Goal: Transaction & Acquisition: Obtain resource

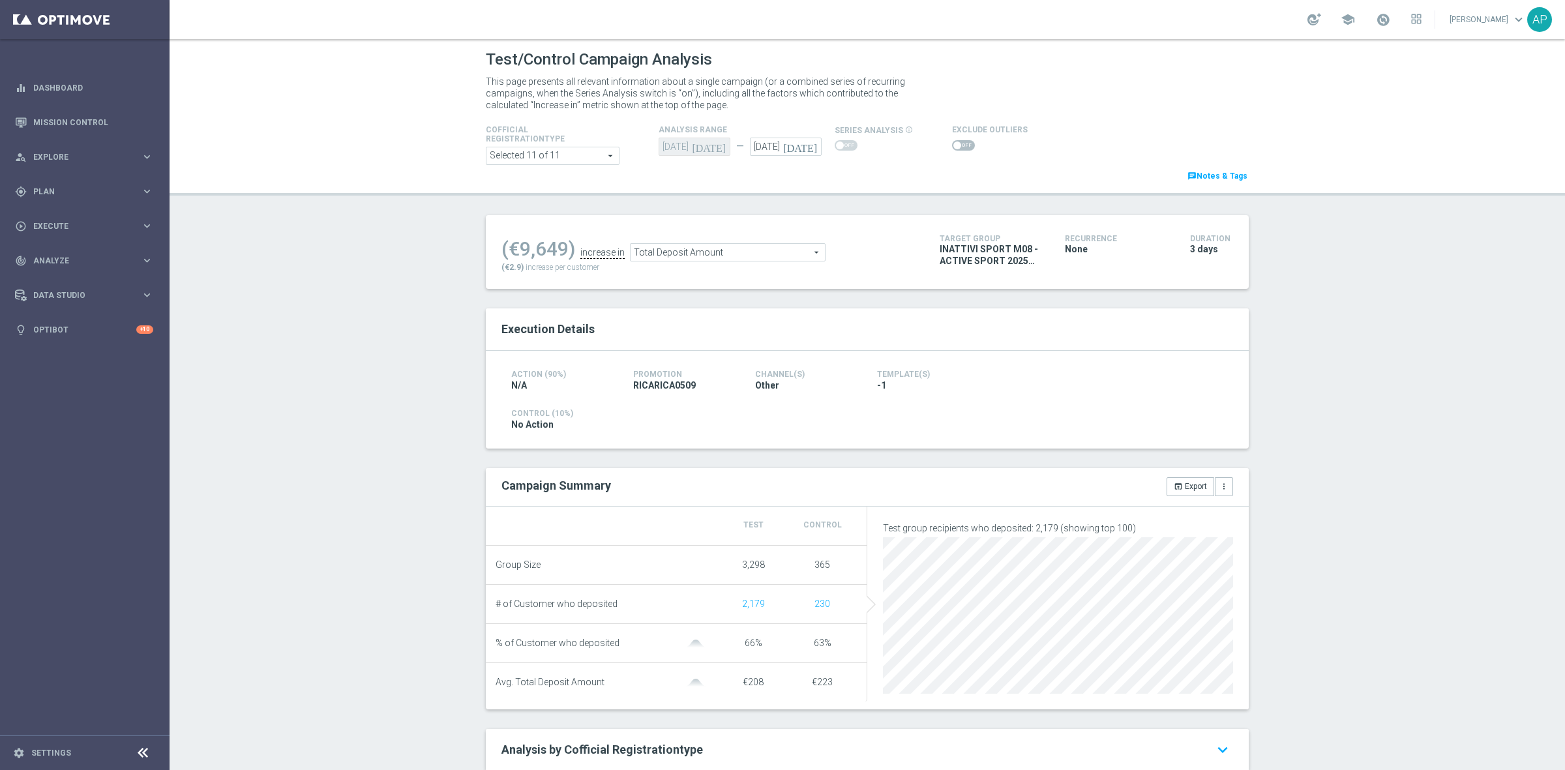
scroll to position [93, 0]
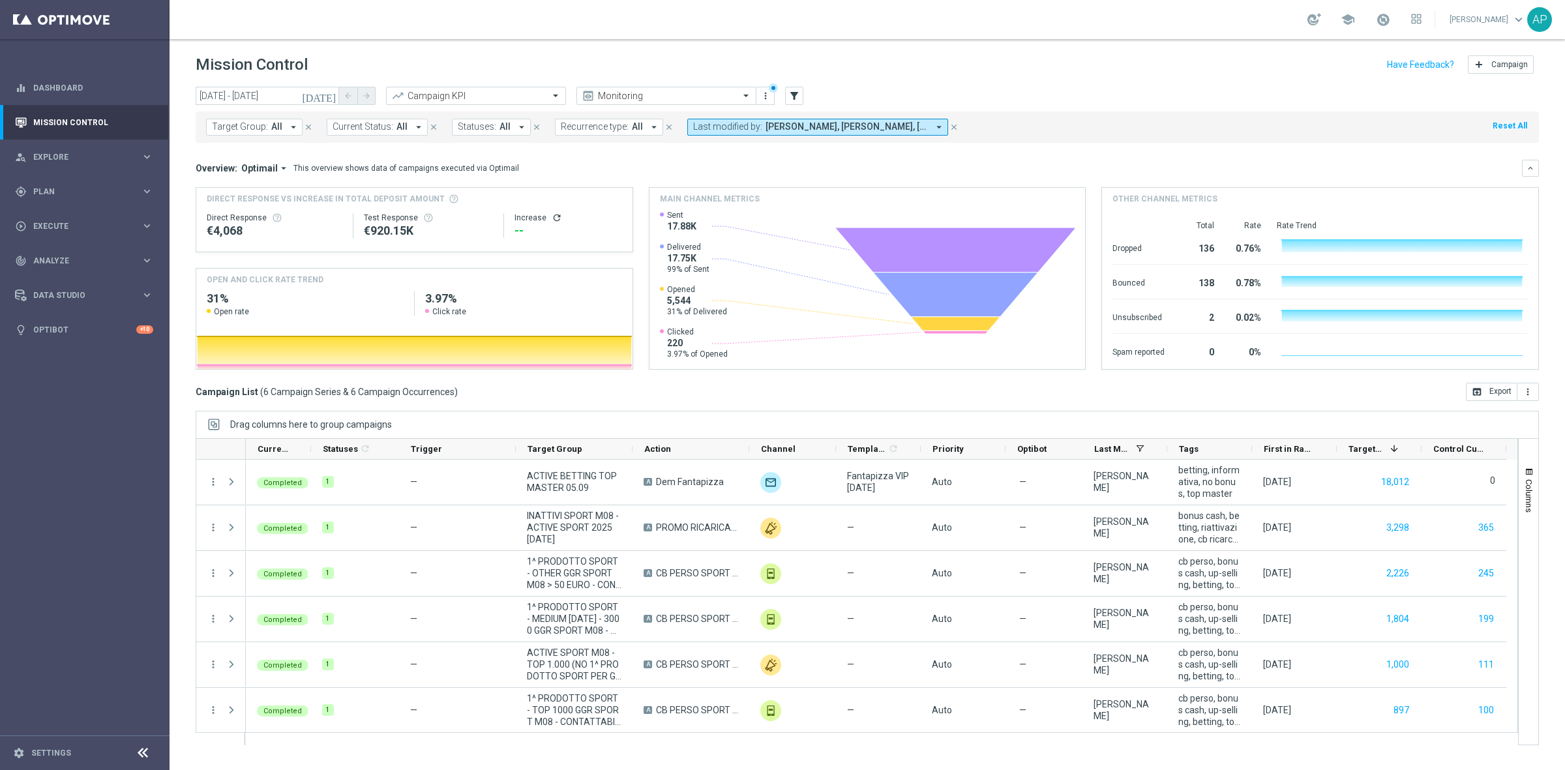
click at [330, 91] on icon "[DATE]" at bounding box center [319, 96] width 35 height 12
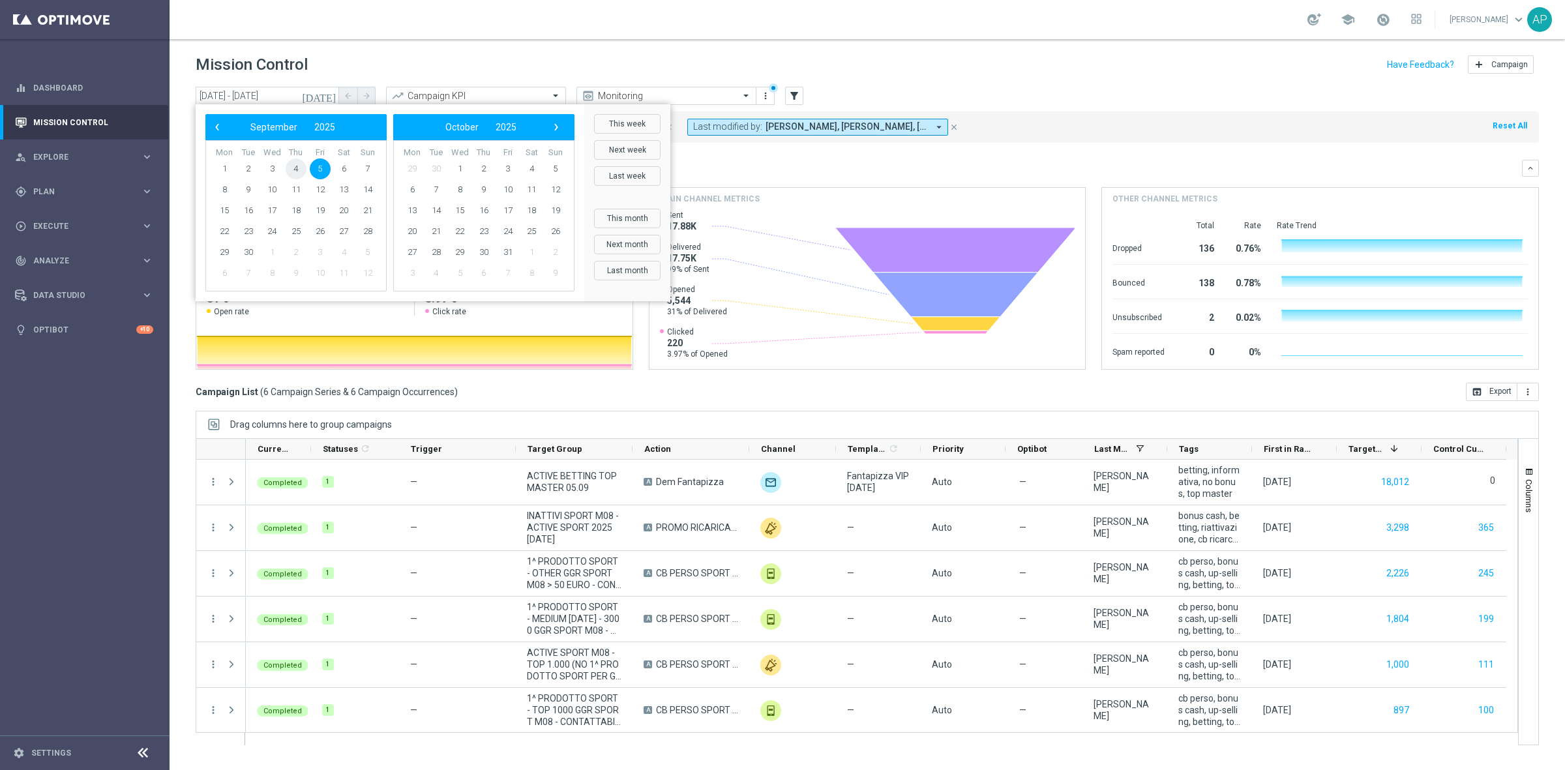
click at [294, 164] on span "4" at bounding box center [296, 168] width 21 height 21
type input "04 Sep 2025 - 04 Sep 2025"
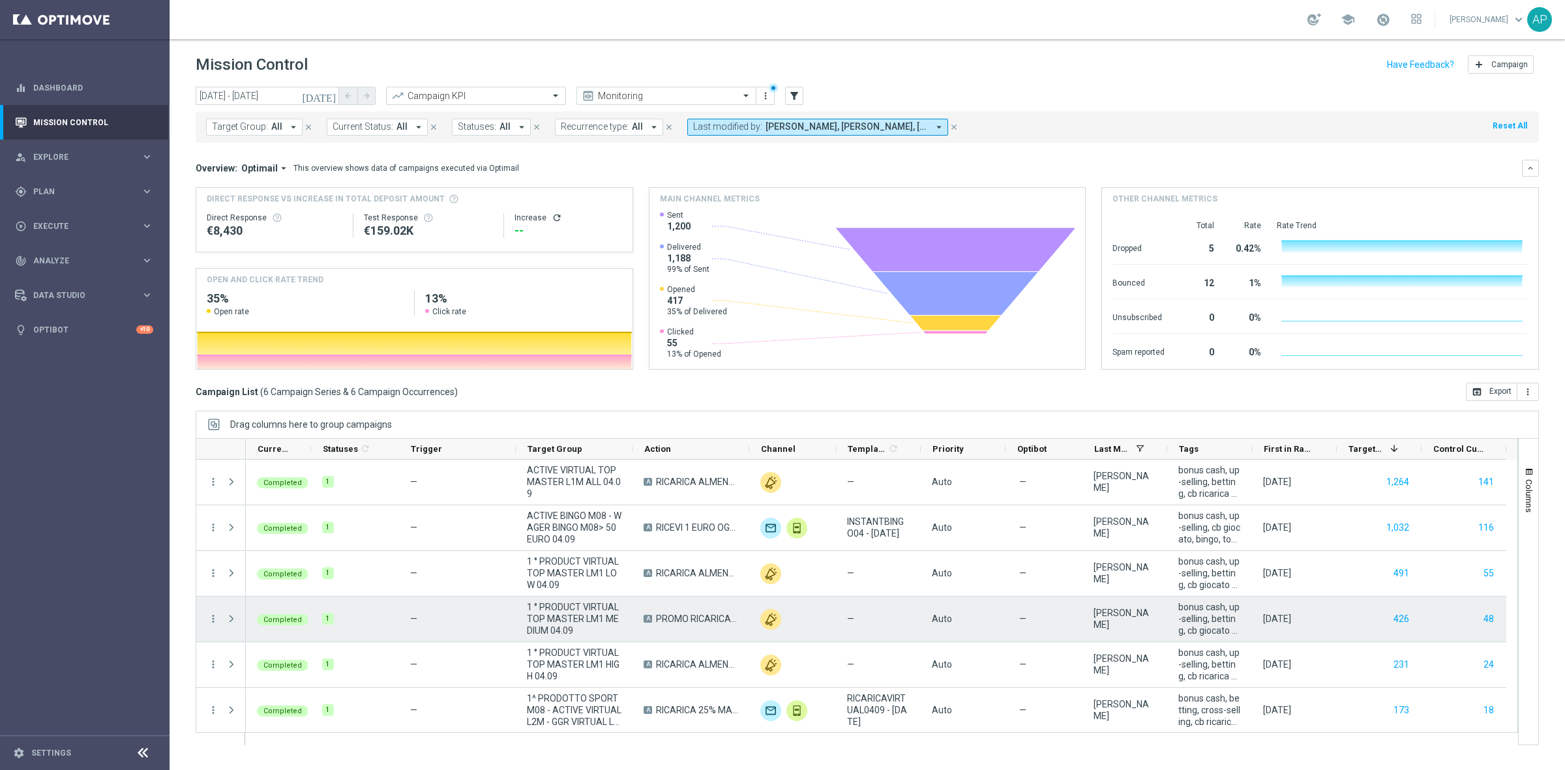
scroll to position [1, 0]
click at [1402, 617] on button "426" at bounding box center [1401, 618] width 18 height 16
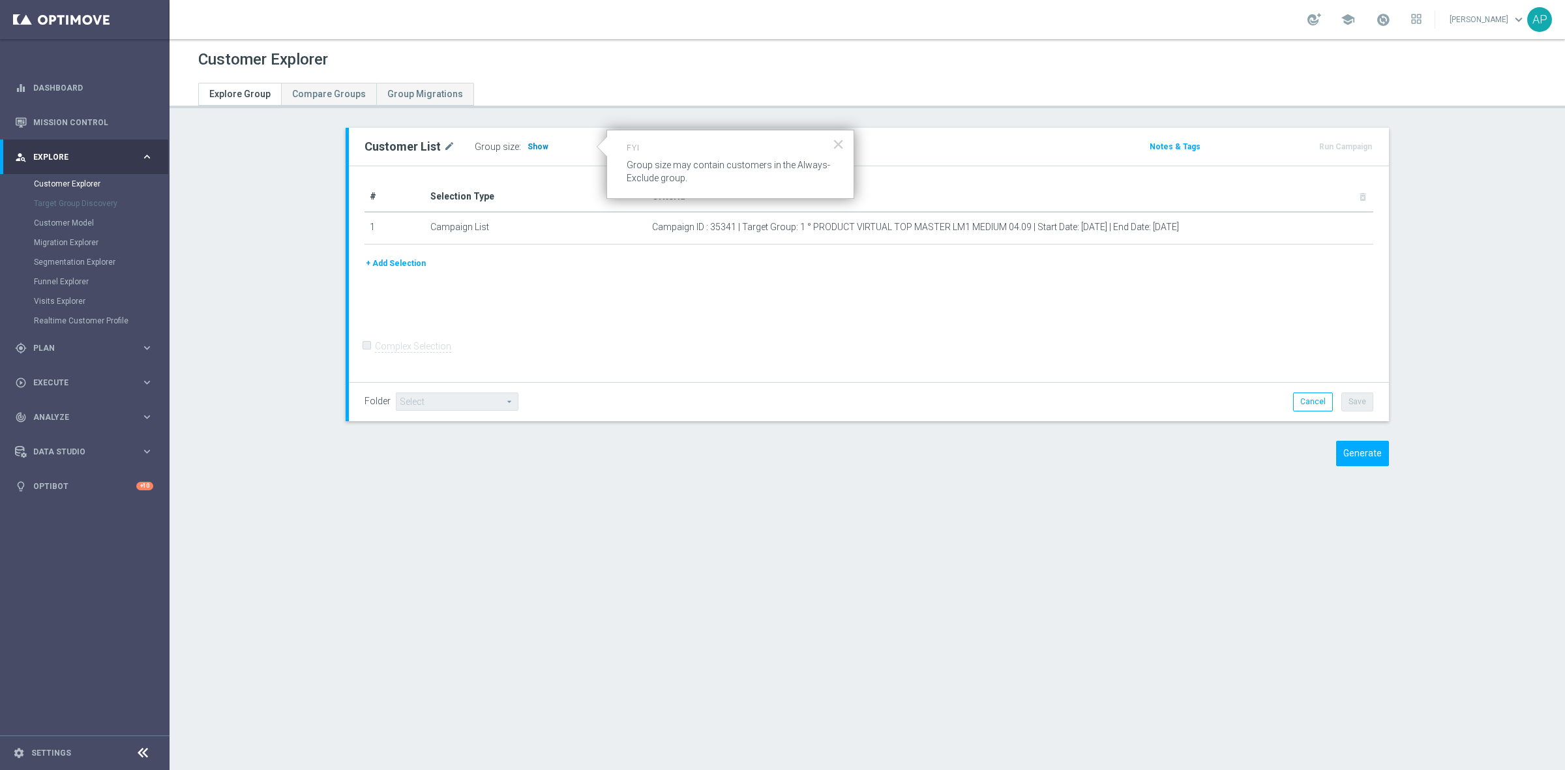
click at [527, 147] on span "Show" at bounding box center [537, 146] width 21 height 9
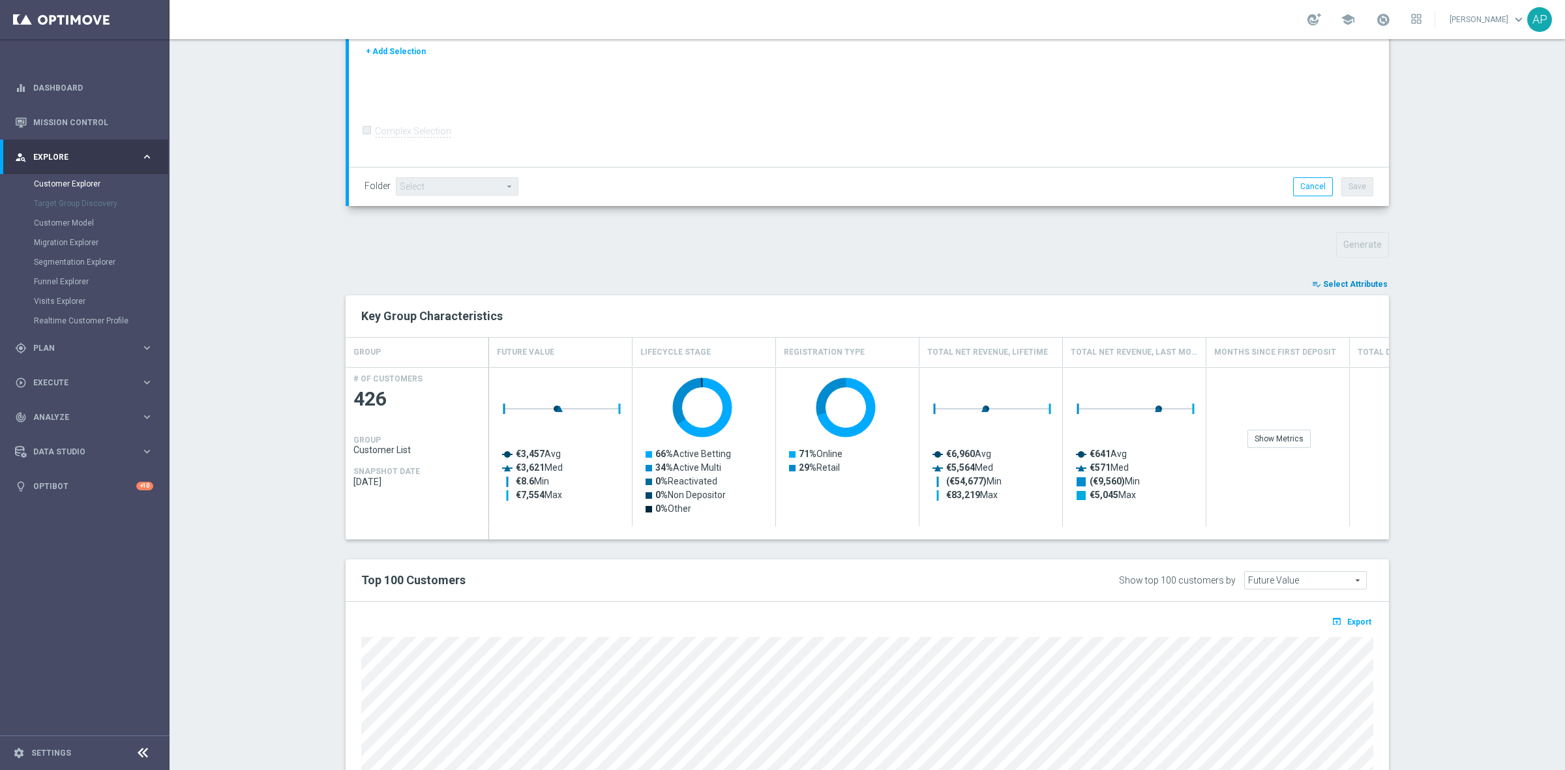
scroll to position [258, 0]
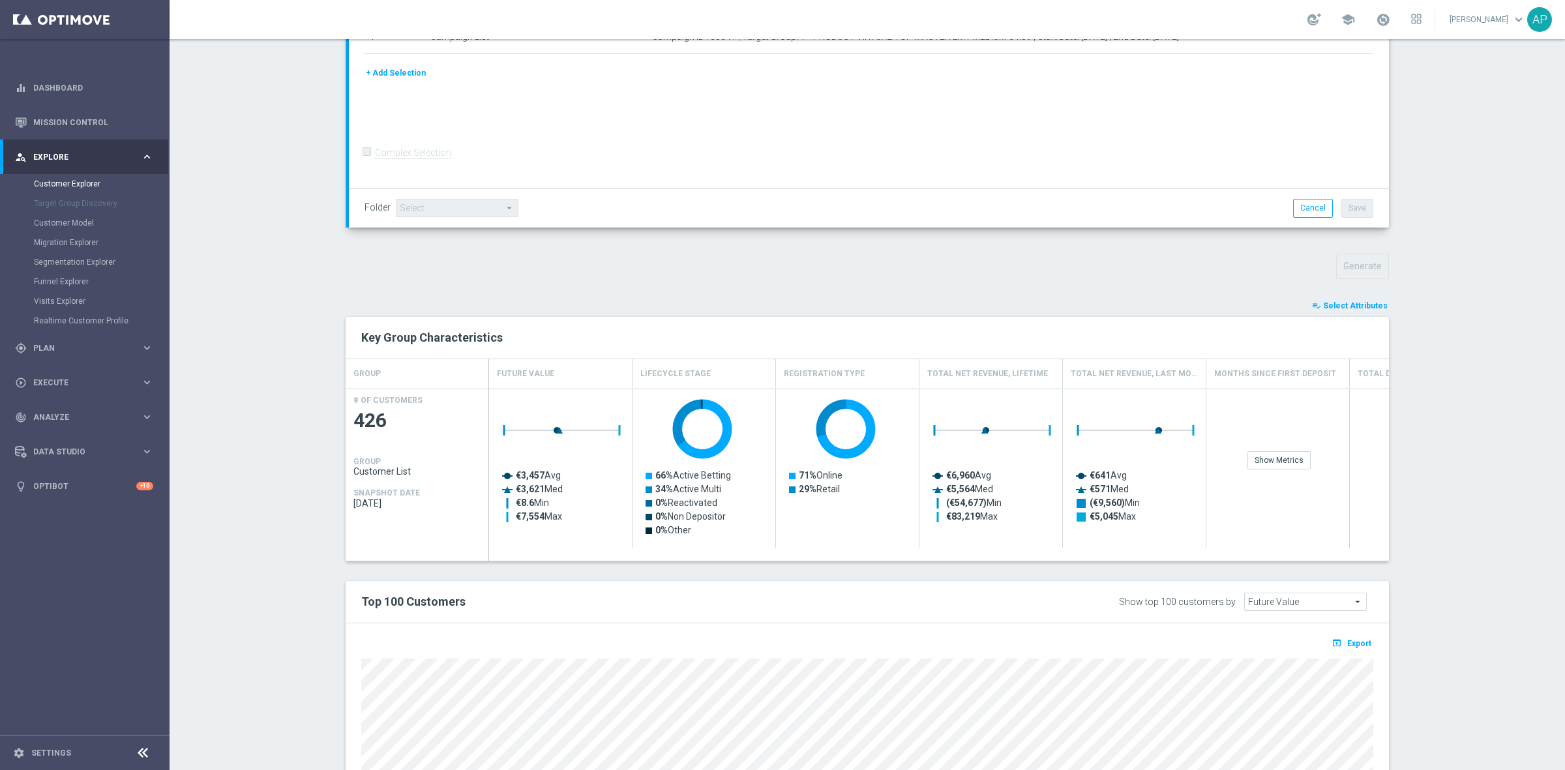
click at [1344, 304] on span "Select Attributes" at bounding box center [1355, 305] width 65 height 9
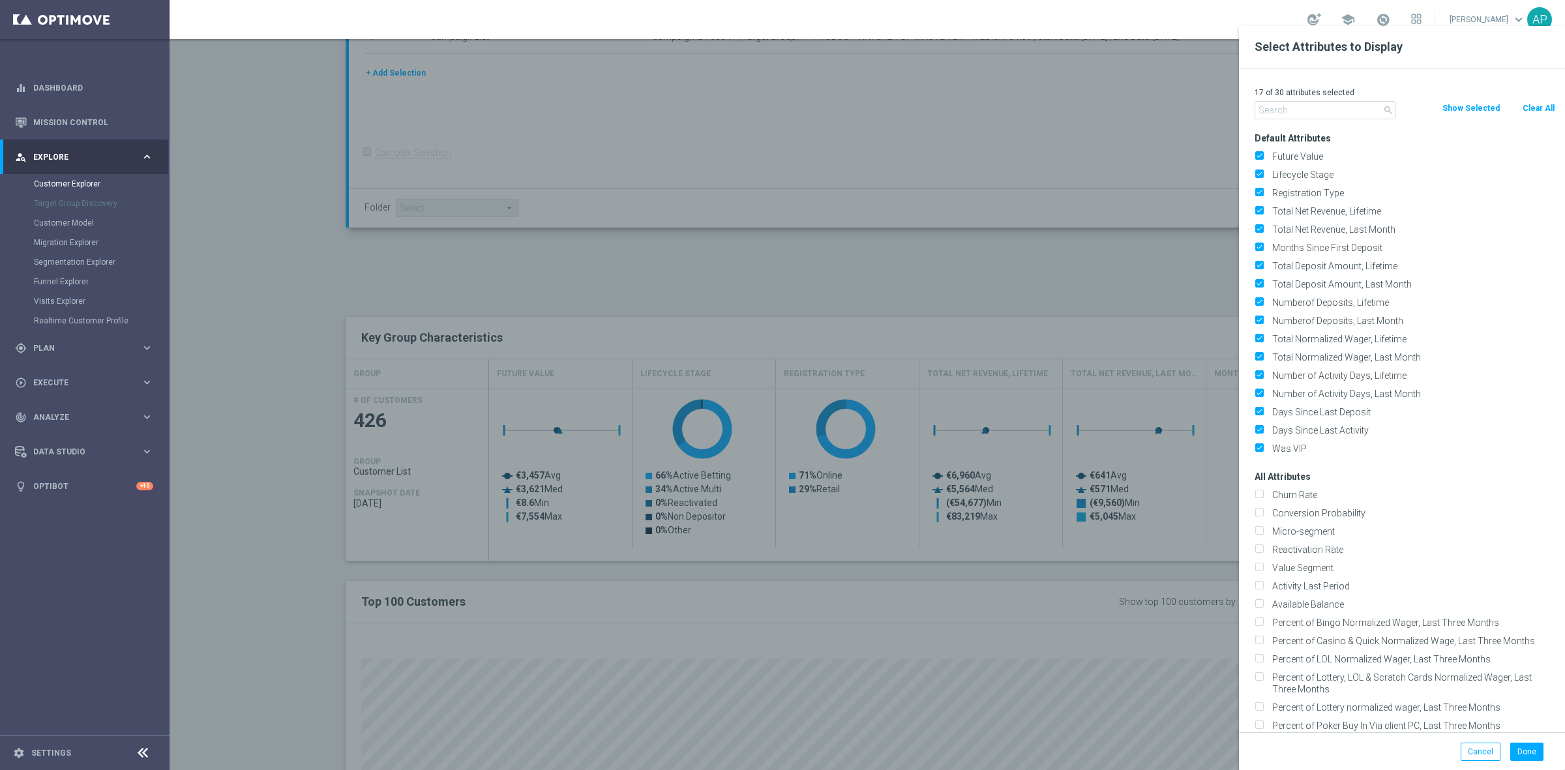
click at [1536, 111] on button "Clear All" at bounding box center [1538, 108] width 35 height 14
checkbox input "false"
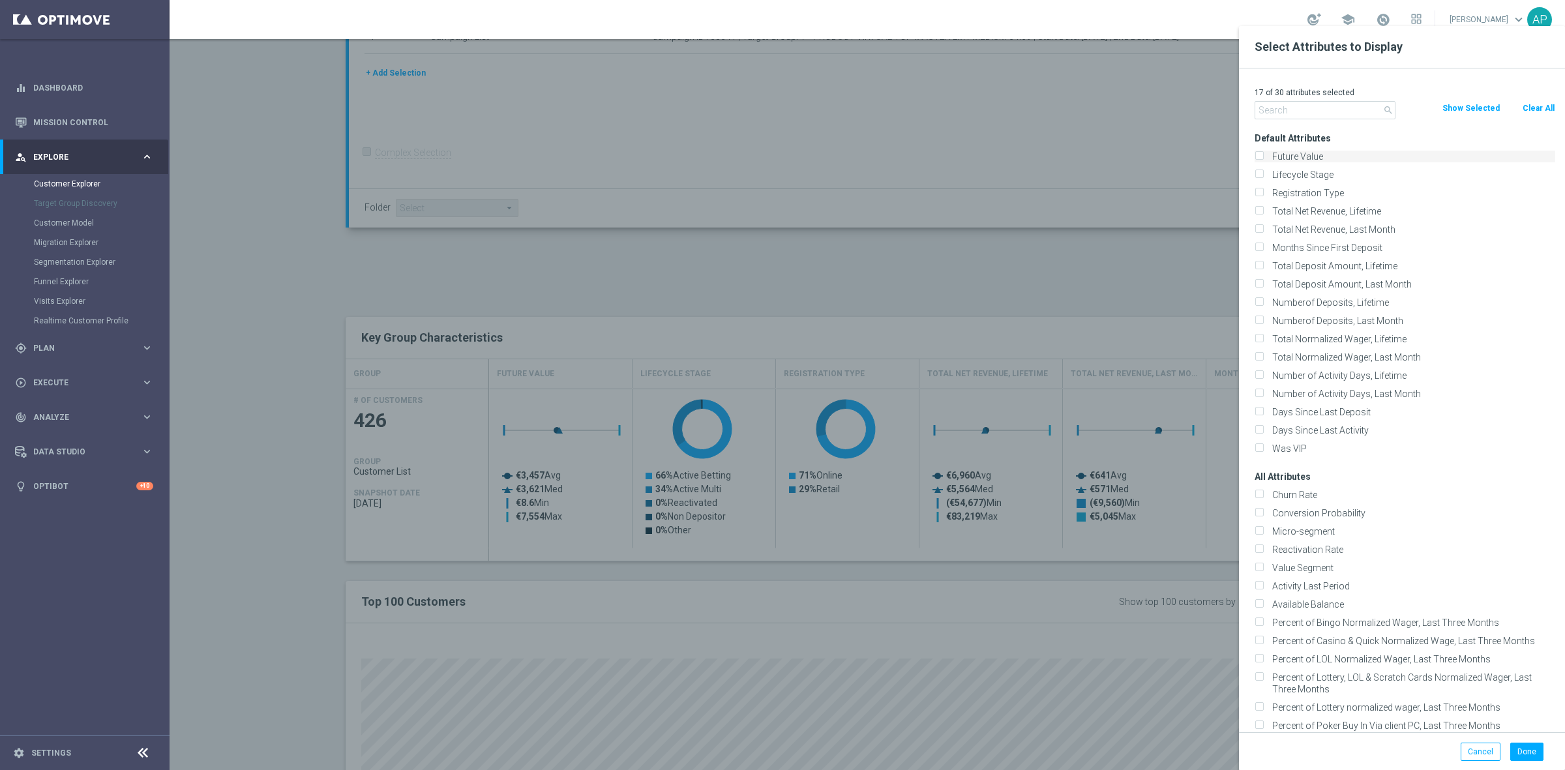
checkbox input "false"
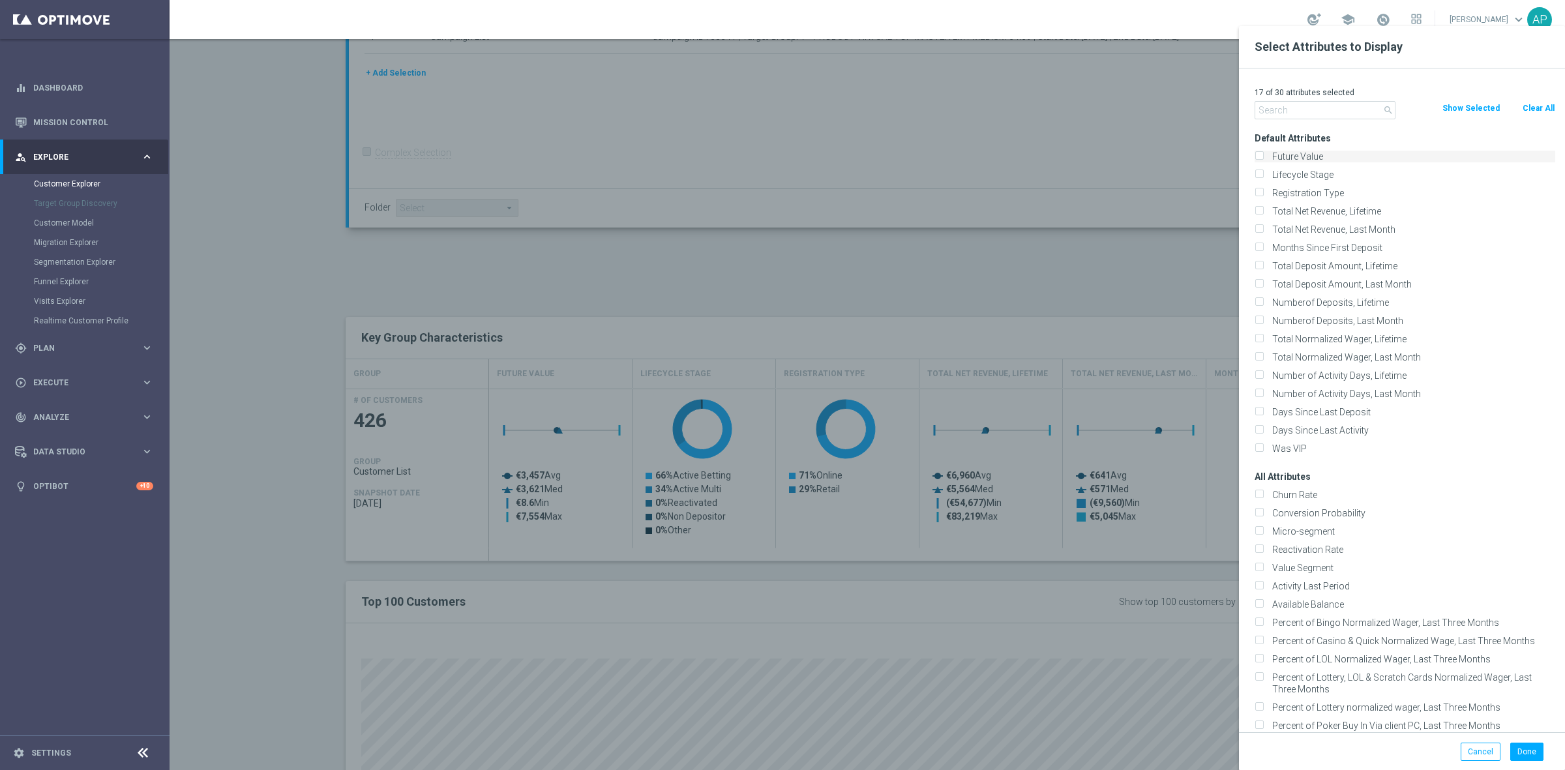
checkbox input "false"
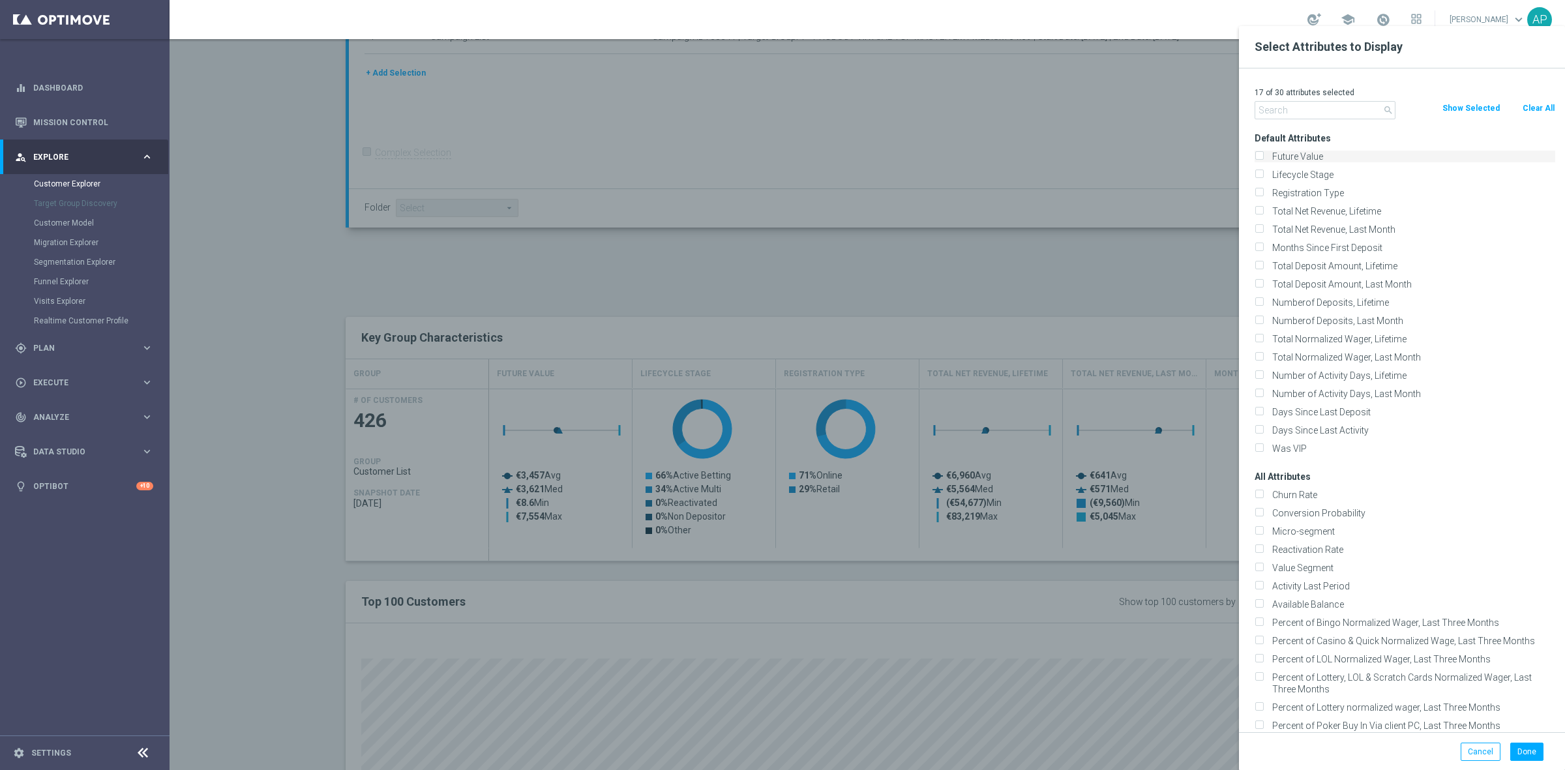
checkbox input "false"
click at [1285, 113] on input "text" at bounding box center [1324, 110] width 141 height 18
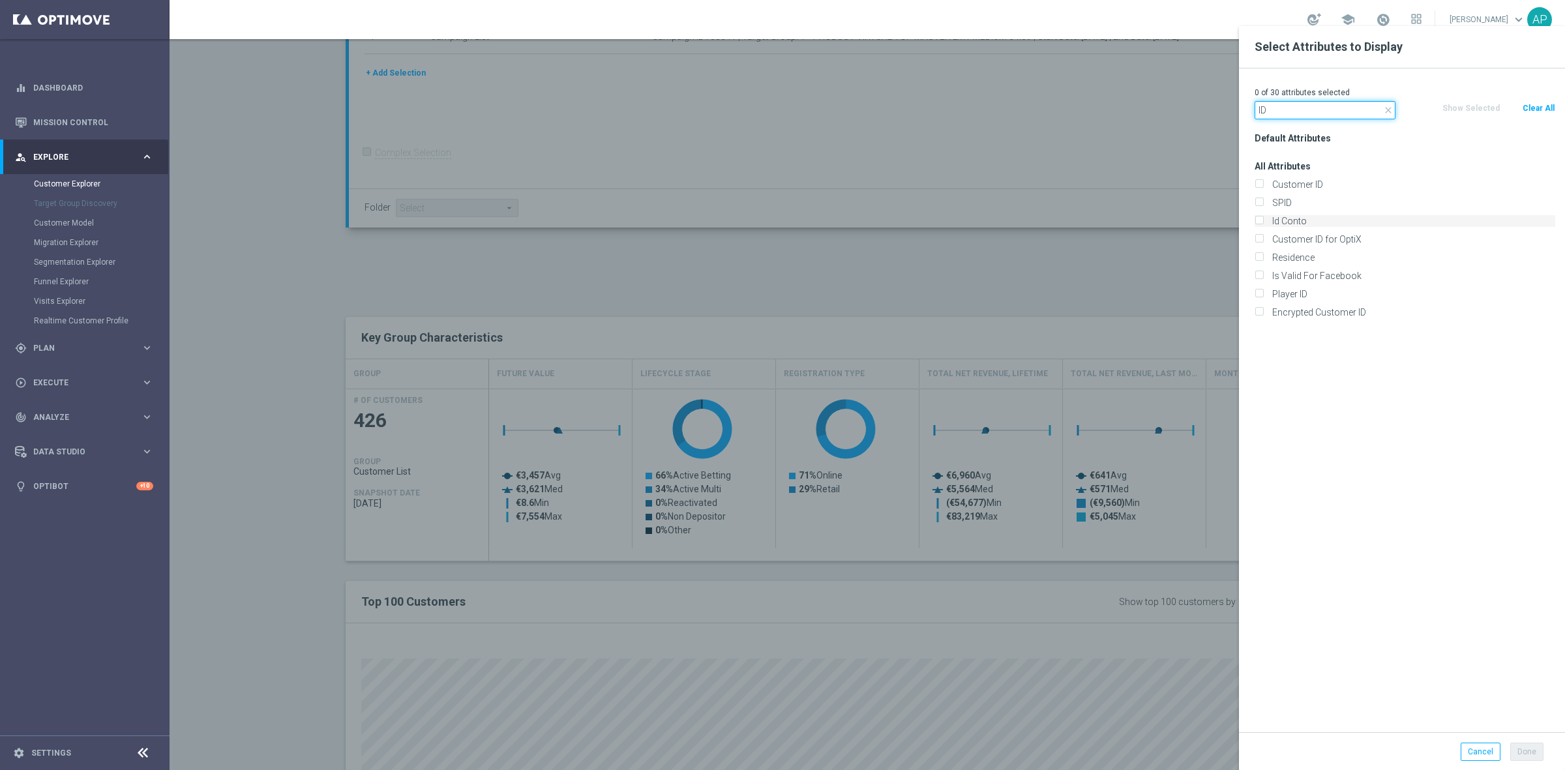
type input "ID"
click at [1299, 226] on label "Id Conto" at bounding box center [1410, 221] width 287 height 12
click at [1263, 226] on input "Id Conto" at bounding box center [1258, 222] width 8 height 8
checkbox input "true"
click at [1535, 752] on button "Done" at bounding box center [1526, 752] width 33 height 18
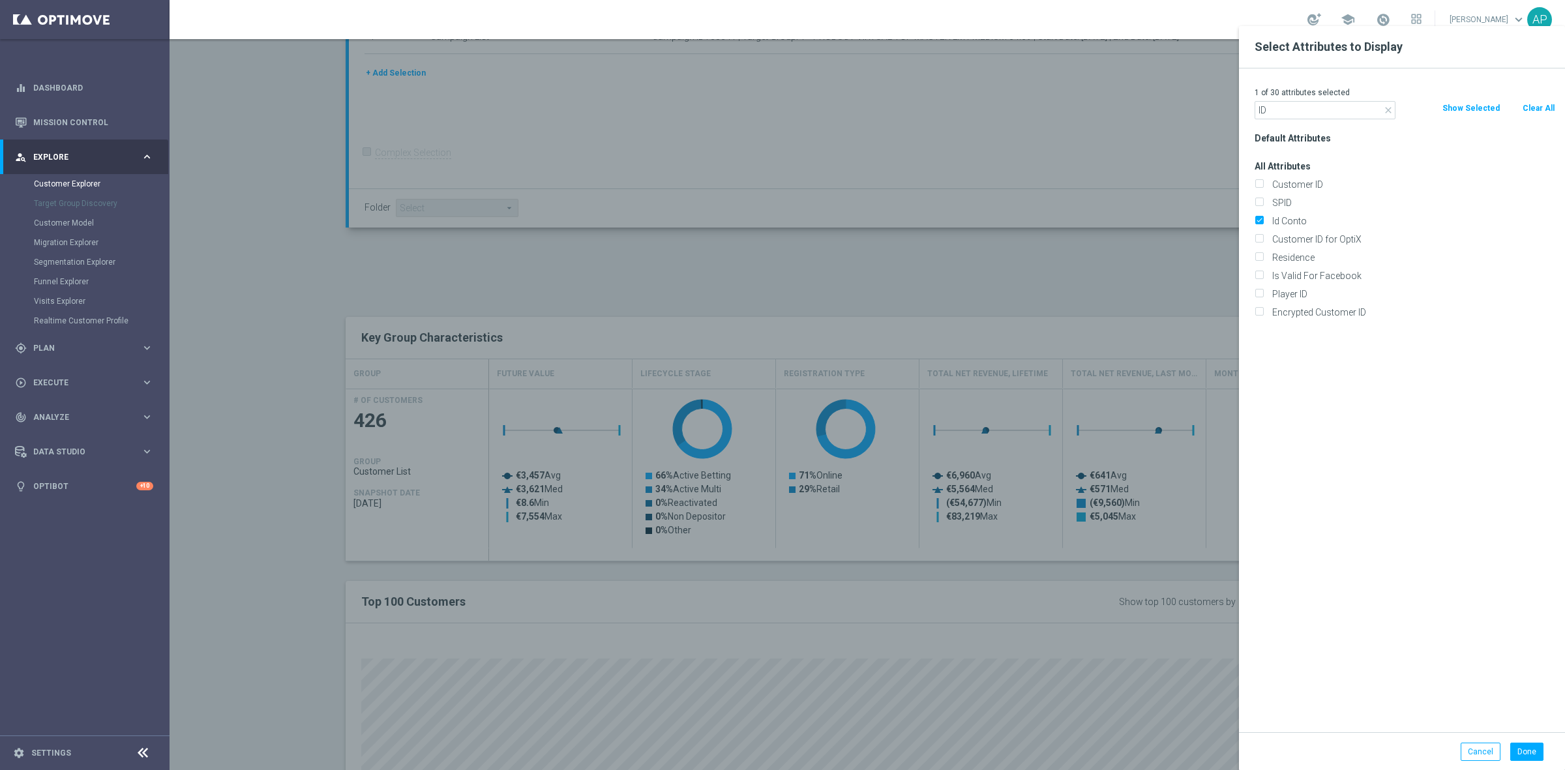
type input "Search"
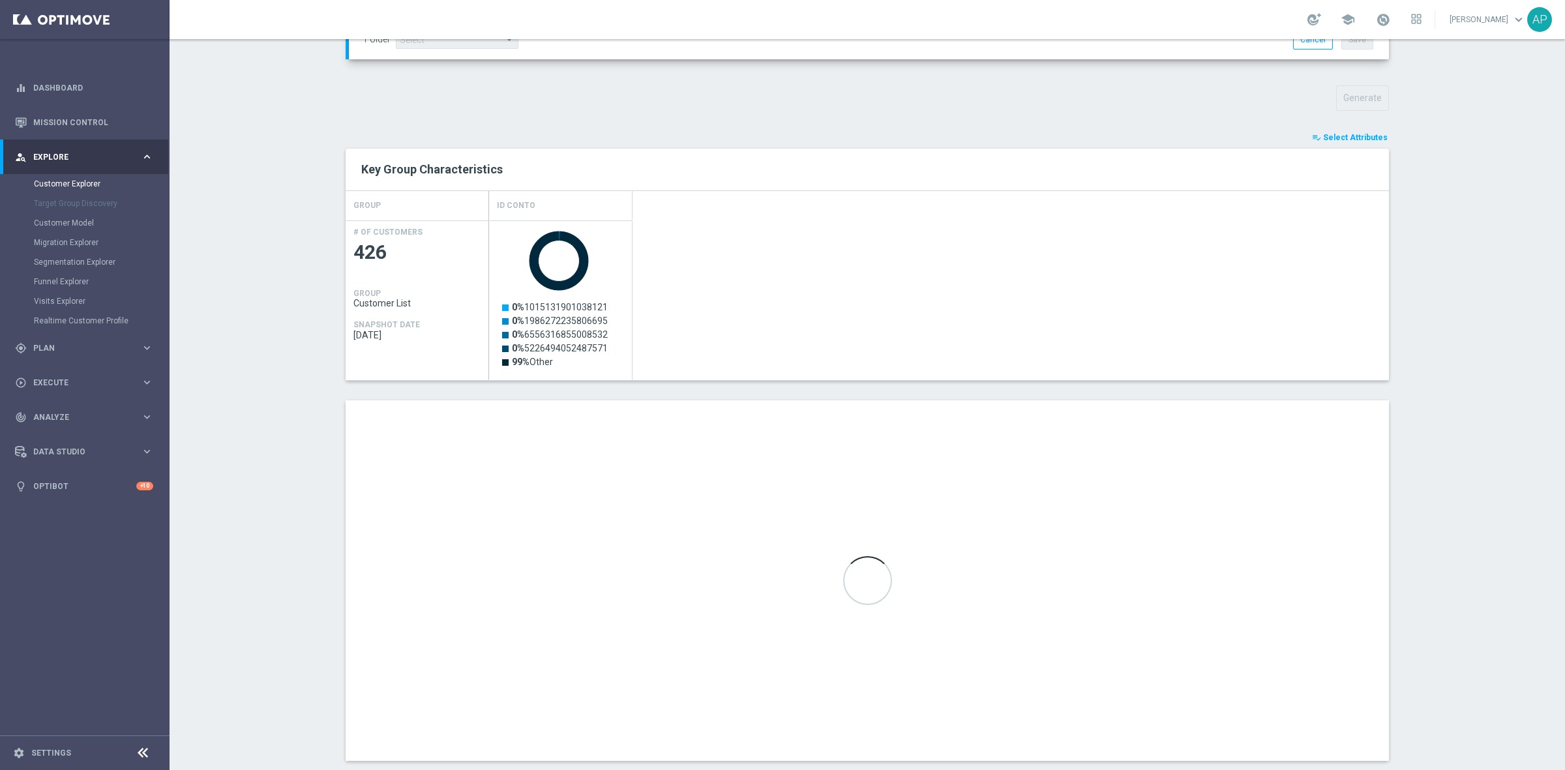
scroll to position [450, 0]
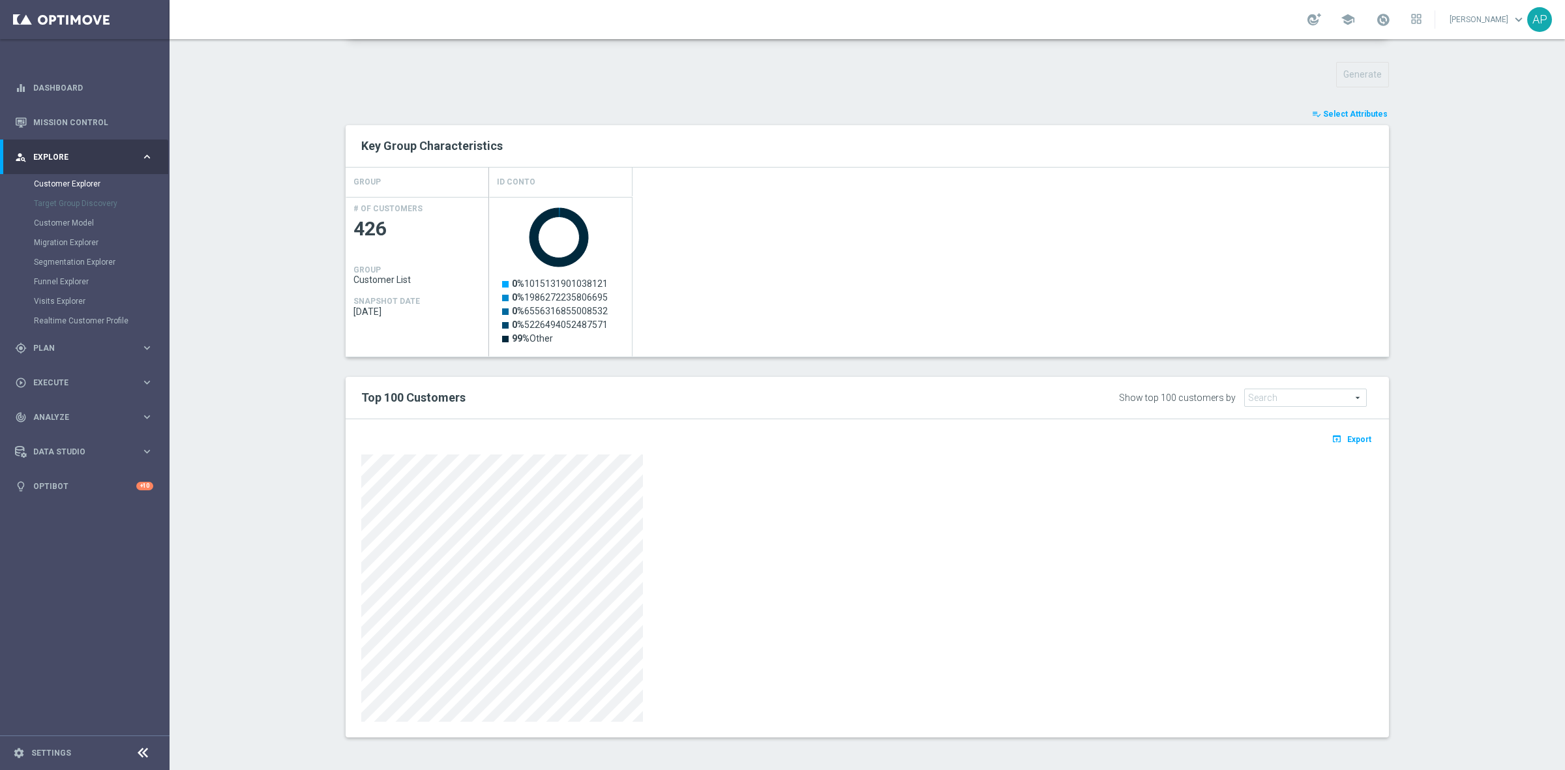
click at [1353, 111] on span "Select Attributes" at bounding box center [1355, 114] width 65 height 9
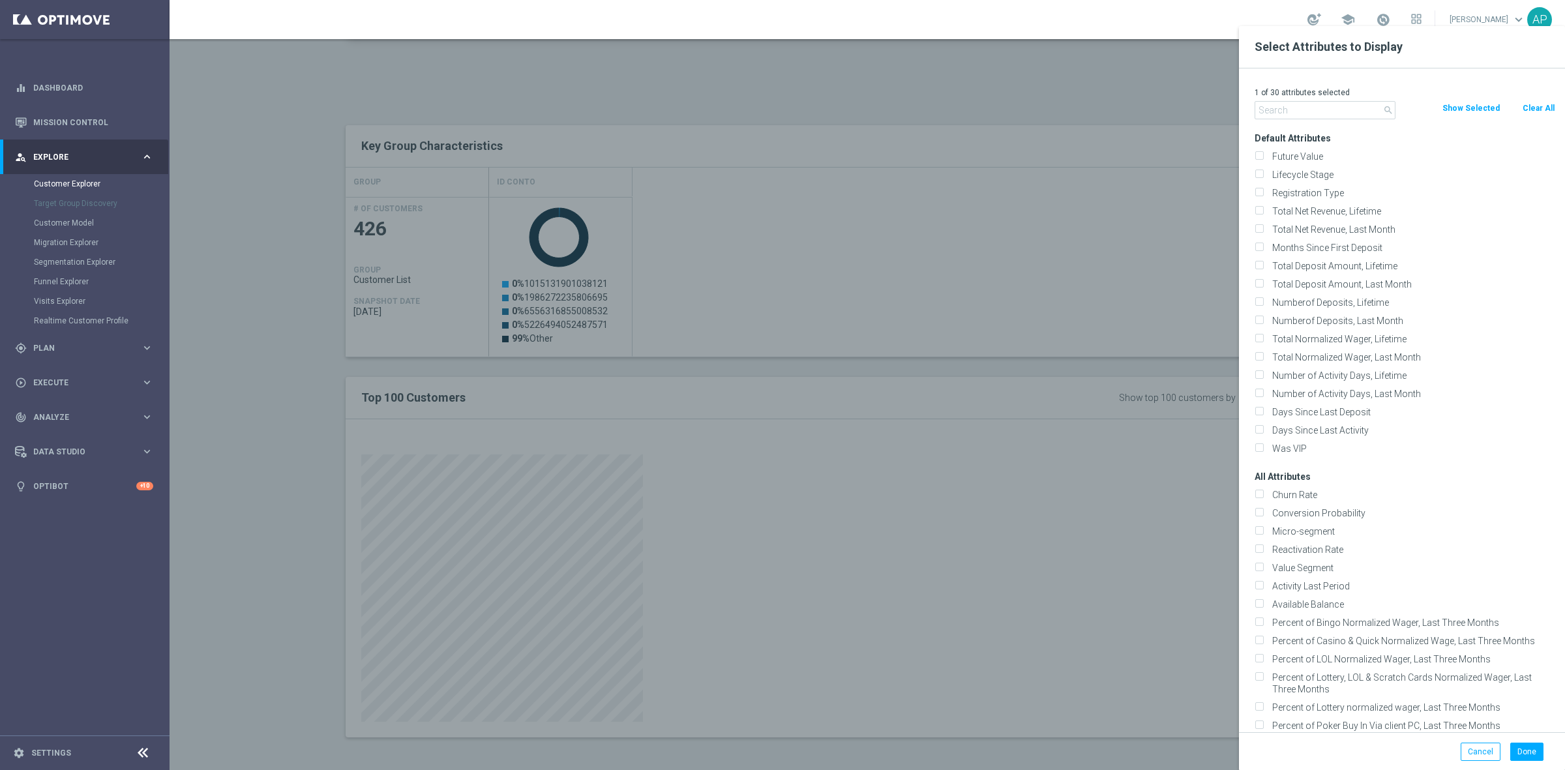
click at [1308, 112] on input "text" at bounding box center [1324, 110] width 141 height 18
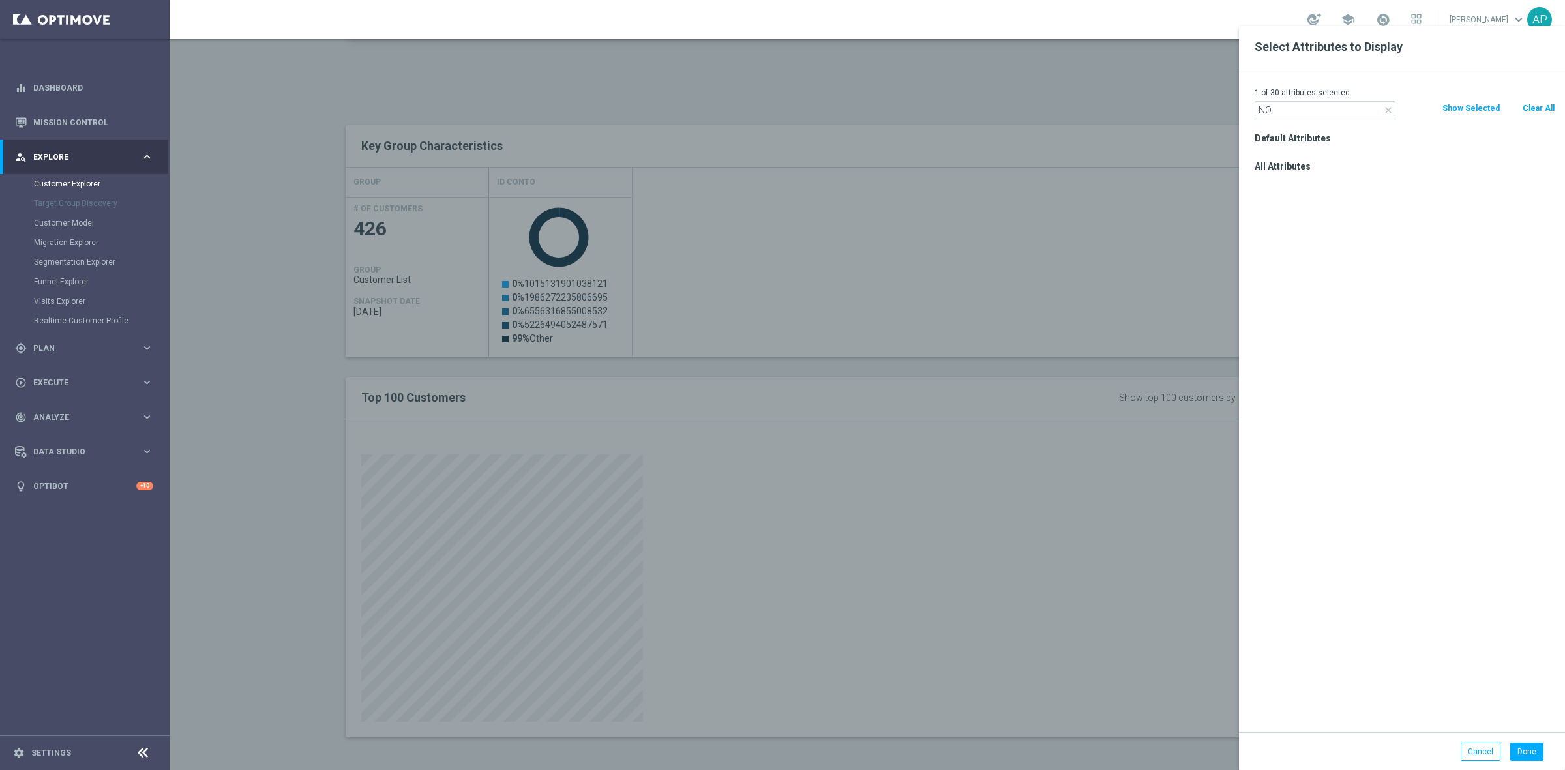
type input "N"
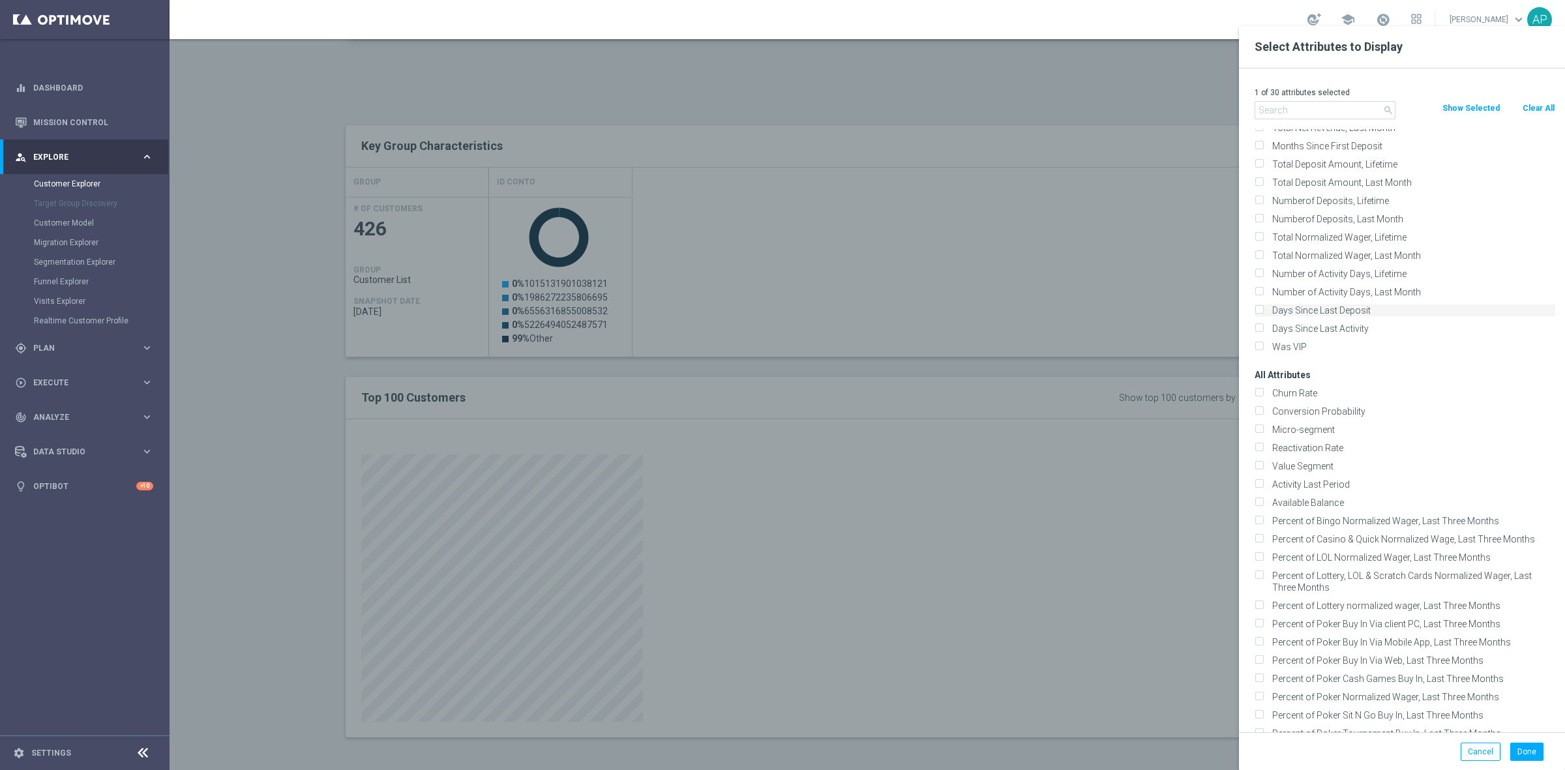
scroll to position [0, 0]
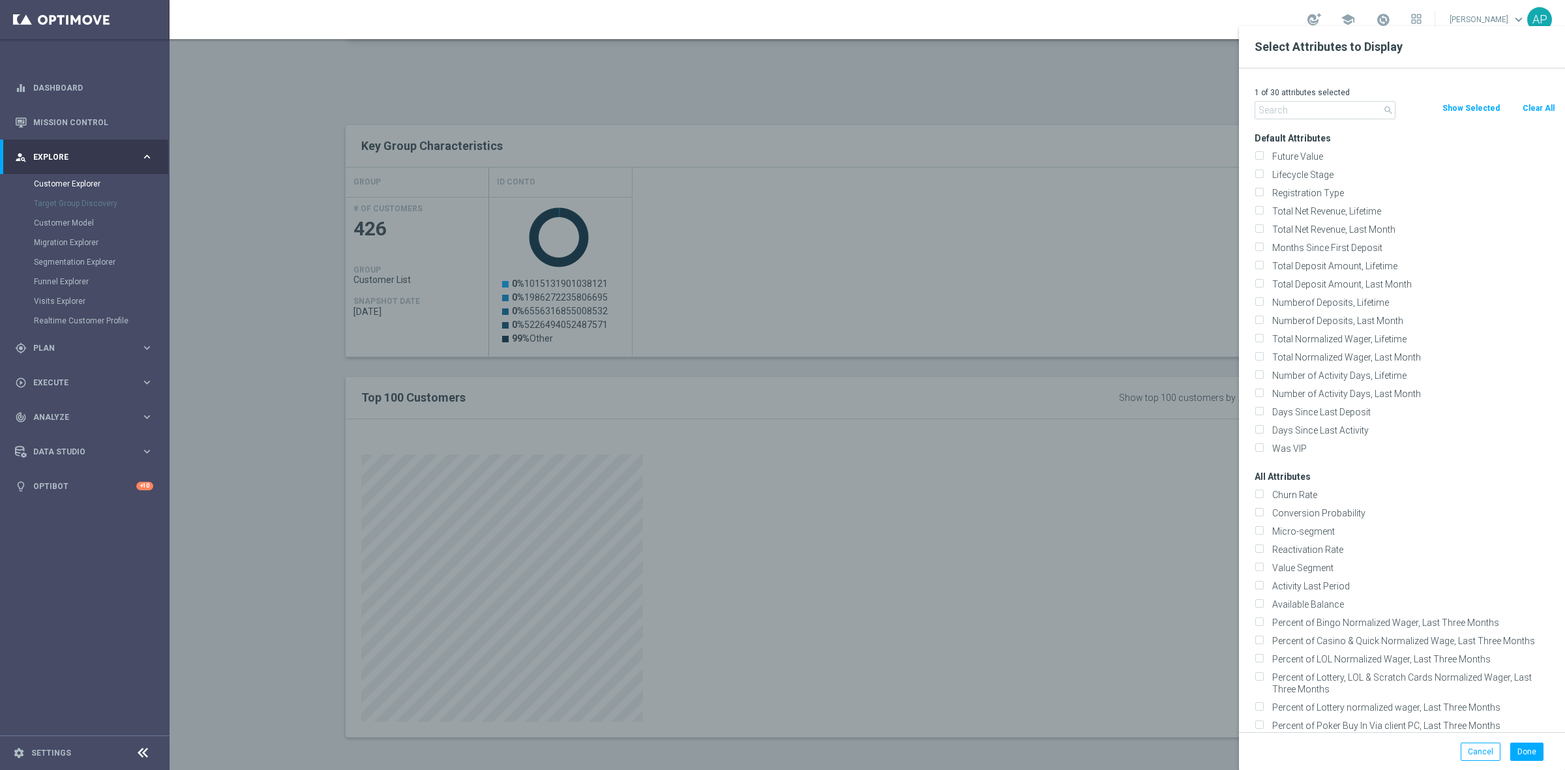
click at [1194, 92] on div at bounding box center [951, 411] width 1565 height 770
click at [1200, 83] on div at bounding box center [951, 411] width 1565 height 770
click at [1522, 753] on button "Done" at bounding box center [1526, 752] width 33 height 18
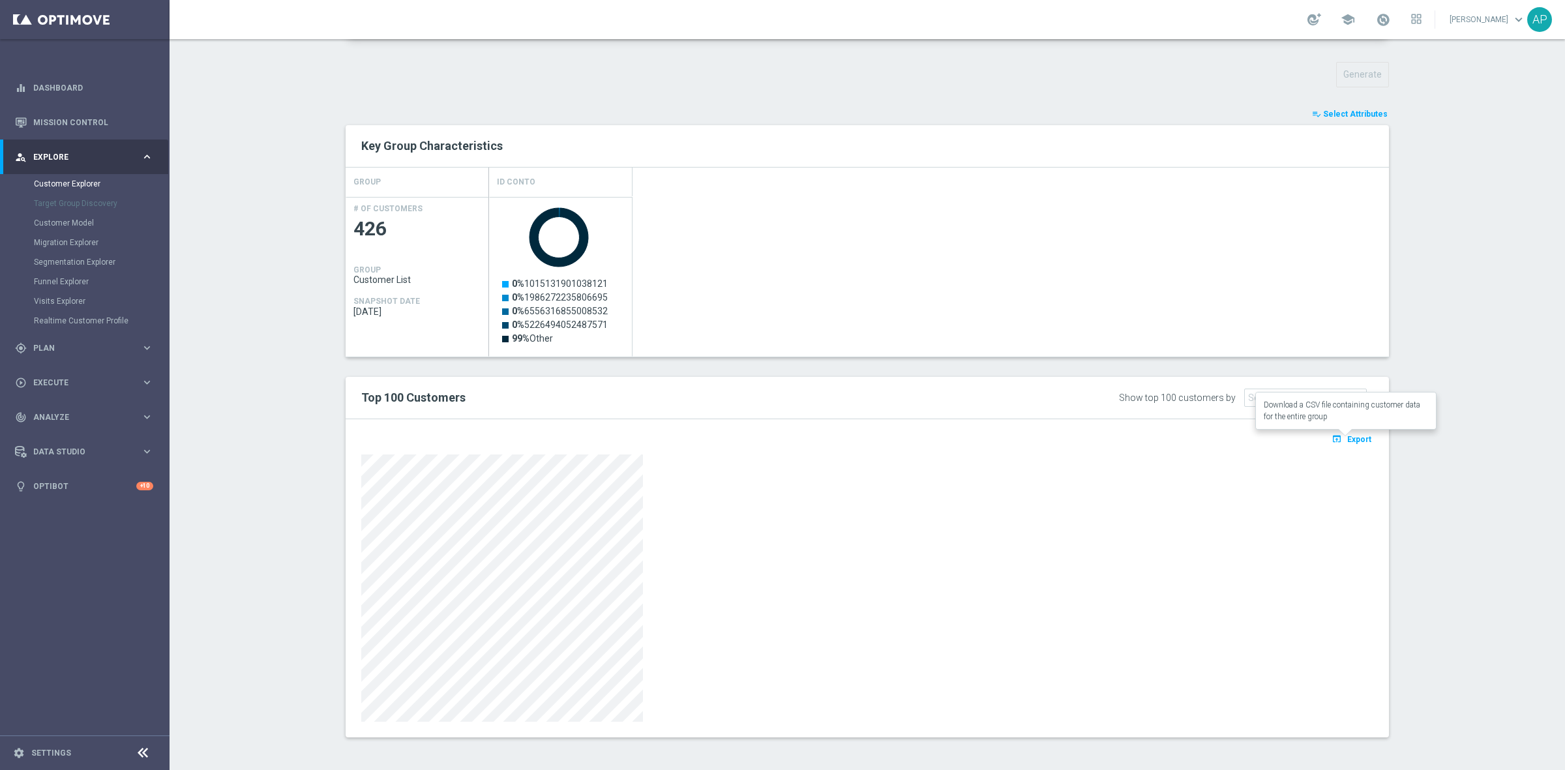
click at [1348, 437] on span "Export" at bounding box center [1359, 439] width 24 height 9
